Goal: Task Accomplishment & Management: Use online tool/utility

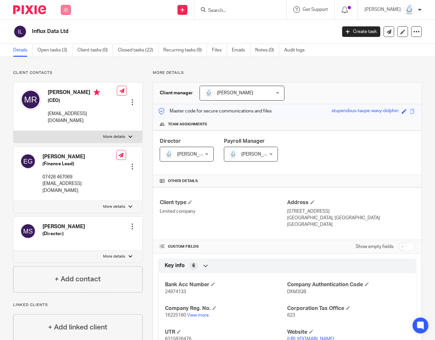
click at [67, 6] on button at bounding box center [66, 10] width 10 height 10
click at [67, 28] on link "Work" at bounding box center [62, 30] width 11 height 5
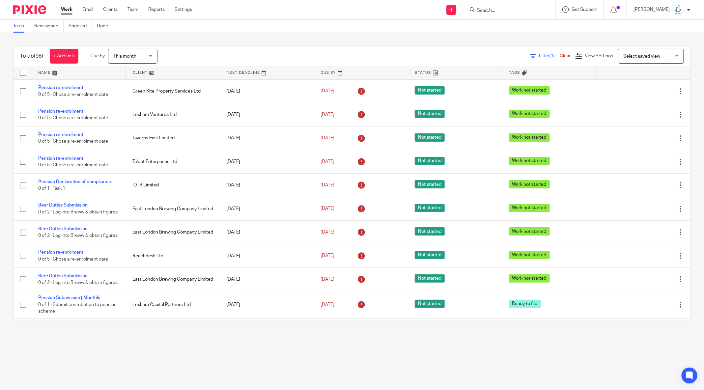
click at [435, 55] on span "Select saved view" at bounding box center [641, 56] width 37 height 5
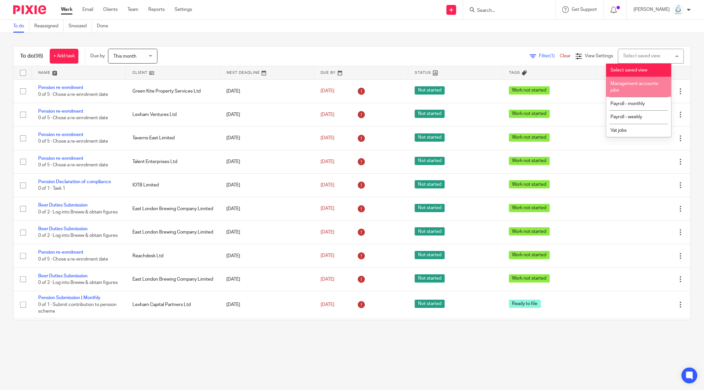
click at [435, 89] on li "Management accounts jobs" at bounding box center [638, 87] width 65 height 20
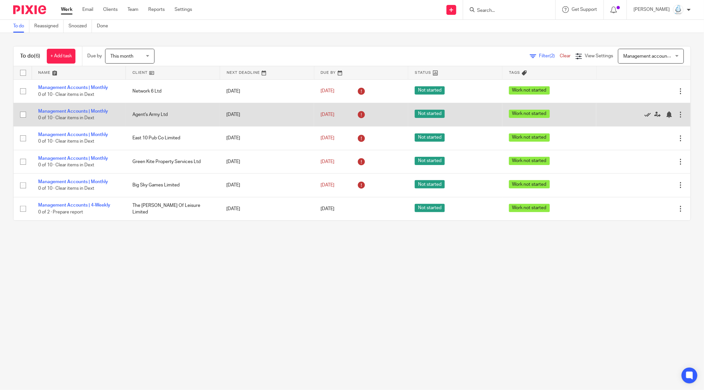
click at [644, 114] on icon at bounding box center [647, 114] width 7 height 7
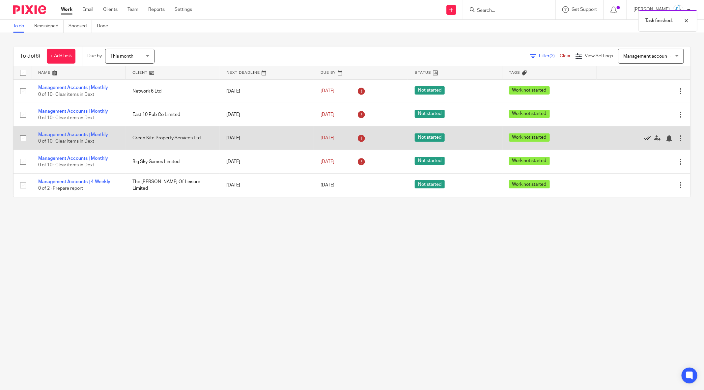
click at [644, 138] on icon at bounding box center [647, 138] width 7 height 7
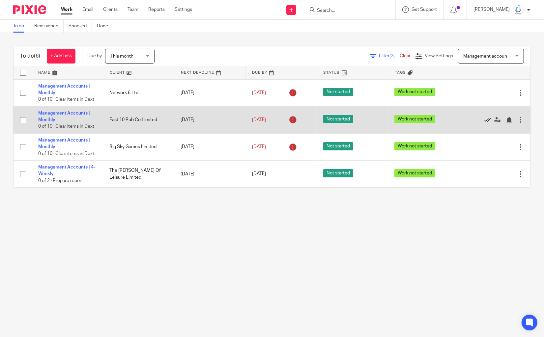
click at [484, 119] on icon at bounding box center [487, 120] width 7 height 7
